Goal: Complete application form

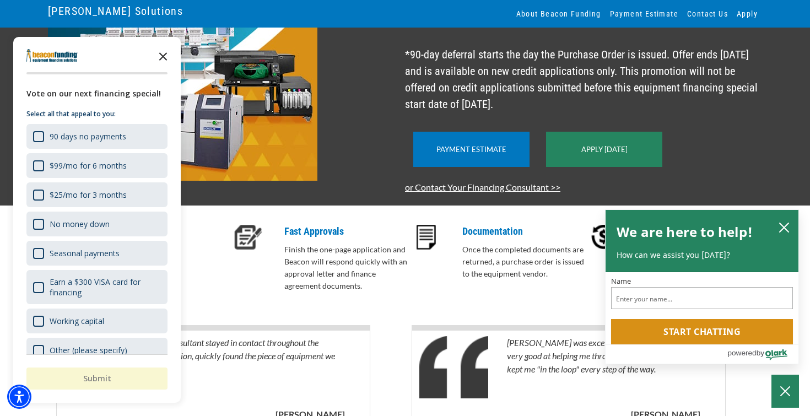
click at [165, 52] on icon "Close the survey" at bounding box center [163, 56] width 22 height 22
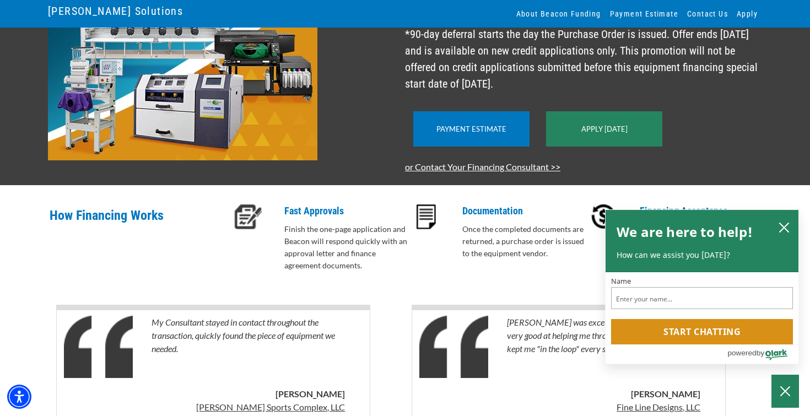
scroll to position [226, 0]
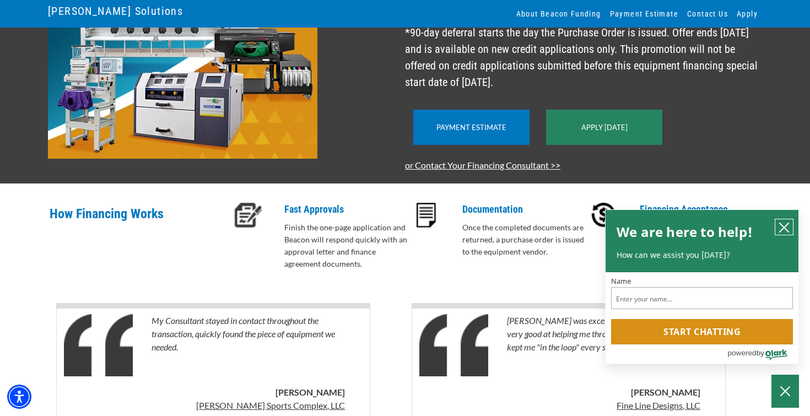
click at [783, 225] on icon "close chatbox" at bounding box center [783, 227] width 11 height 11
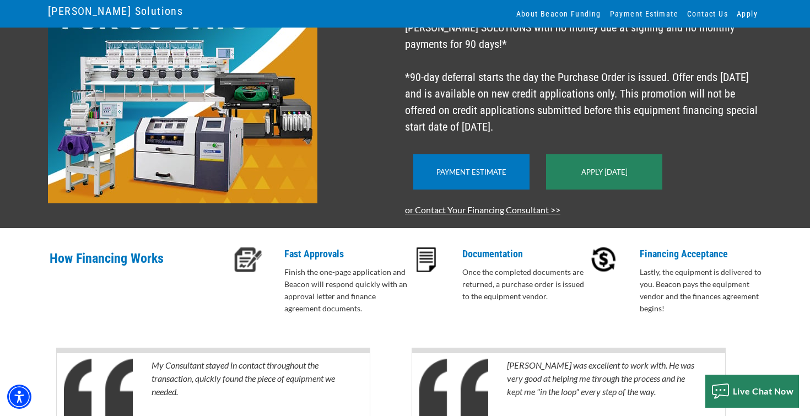
scroll to position [174, 0]
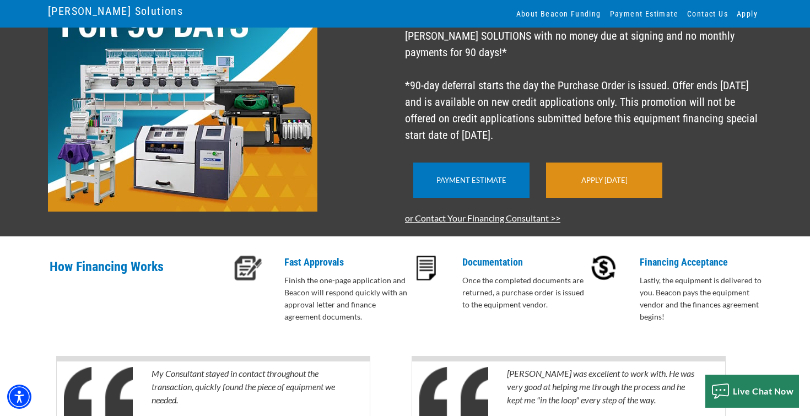
click at [626, 185] on link "Apply [DATE]" at bounding box center [604, 180] width 46 height 9
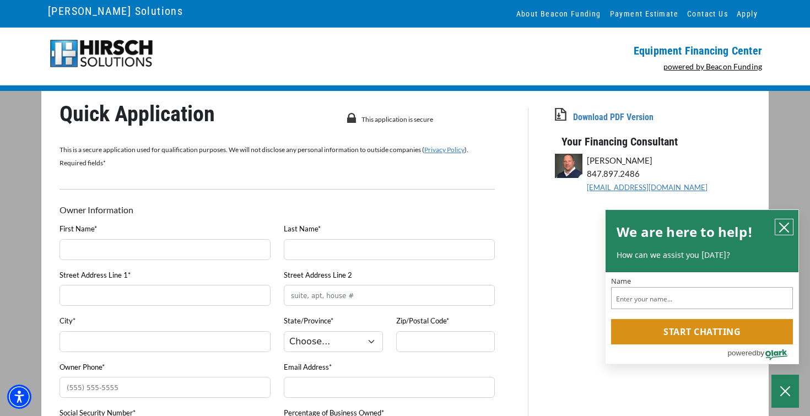
click at [782, 226] on icon "close chatbox" at bounding box center [783, 227] width 9 height 9
